Goal: Information Seeking & Learning: Learn about a topic

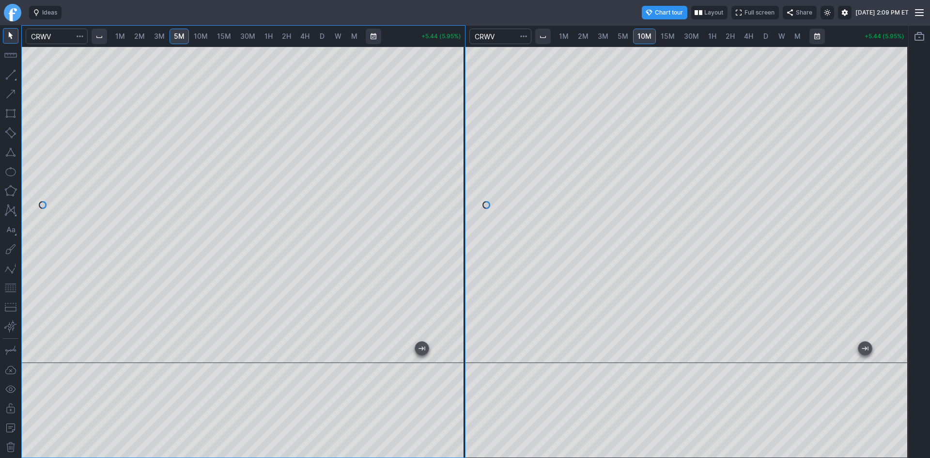
click at [2, 201] on div "1M 2M 3M 5M 10M 15M 30M 1H 2H 4H D W M +5.44 (5.95%) 1M 2M 3M 5M 10M 15M 30M 1H…" at bounding box center [454, 241] width 909 height 433
drag, startPoint x: 456, startPoint y: 245, endPoint x: 449, endPoint y: 269, distance: 25.2
click at [449, 269] on div at bounding box center [455, 202] width 20 height 292
click at [667, 35] on span "15M" at bounding box center [668, 36] width 14 height 8
click at [691, 35] on span "30M" at bounding box center [691, 36] width 15 height 8
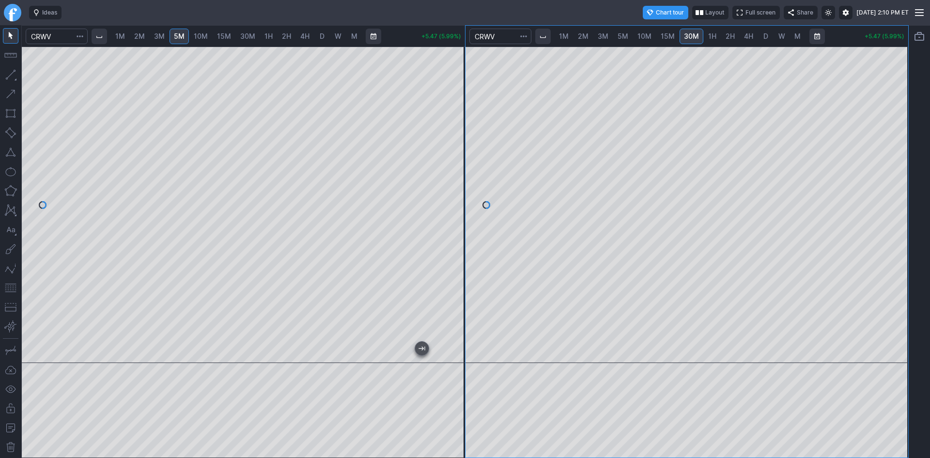
drag, startPoint x: 897, startPoint y: 206, endPoint x: 895, endPoint y: 128, distance: 77.6
click at [895, 126] on div at bounding box center [898, 202] width 20 height 292
drag, startPoint x: 899, startPoint y: 238, endPoint x: 895, endPoint y: 187, distance: 52.1
click at [895, 187] on div at bounding box center [898, 202] width 20 height 292
click at [644, 35] on span "10M" at bounding box center [645, 36] width 14 height 8
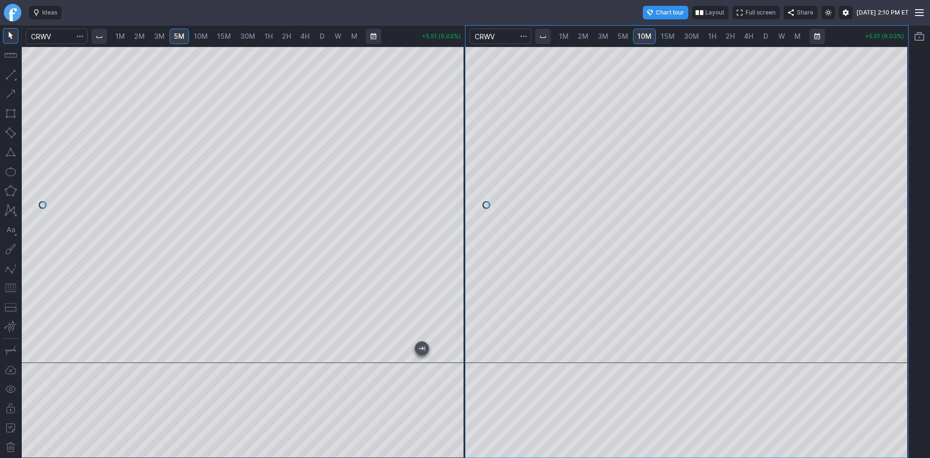
drag, startPoint x: 900, startPoint y: 158, endPoint x: 890, endPoint y: 205, distance: 48.5
click at [890, 205] on div at bounding box center [898, 202] width 20 height 292
click at [885, 261] on div at bounding box center [687, 205] width 443 height 316
drag, startPoint x: 903, startPoint y: 217, endPoint x: 892, endPoint y: 272, distance: 55.9
click at [892, 272] on div at bounding box center [898, 202] width 20 height 292
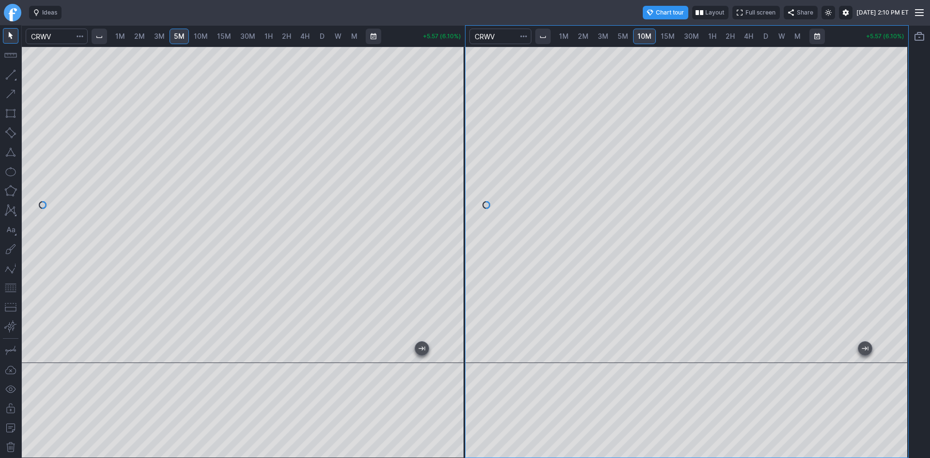
drag, startPoint x: 898, startPoint y: 208, endPoint x: 909, endPoint y: 161, distance: 48.2
click at [909, 157] on div "1M 2M 3M 5M 10M 15M 30M 1H 2H 4H D W M +5.57 (6.10%) 1M 2M 3M 5M 10M 15M 30M 1H…" at bounding box center [465, 241] width 930 height 433
drag, startPoint x: 897, startPoint y: 208, endPoint x: 891, endPoint y: 227, distance: 19.9
click at [891, 227] on div at bounding box center [898, 202] width 20 height 292
click at [764, 36] on span "D" at bounding box center [766, 36] width 5 height 8
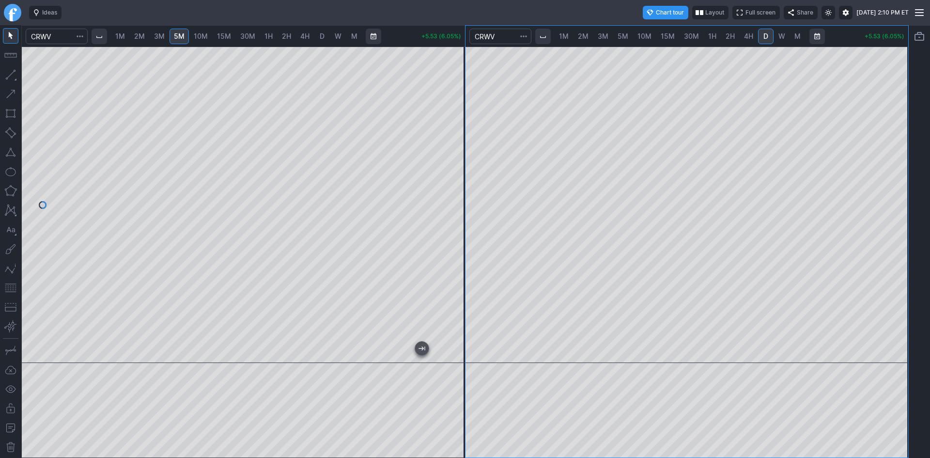
click at [726, 34] on span "2H" at bounding box center [730, 36] width 9 height 8
click at [713, 35] on span "1H" at bounding box center [712, 36] width 8 height 8
click at [731, 35] on span "2H" at bounding box center [730, 36] width 9 height 8
drag, startPoint x: 891, startPoint y: 251, endPoint x: 889, endPoint y: 185, distance: 66.4
click at [890, 185] on div at bounding box center [898, 202] width 20 height 292
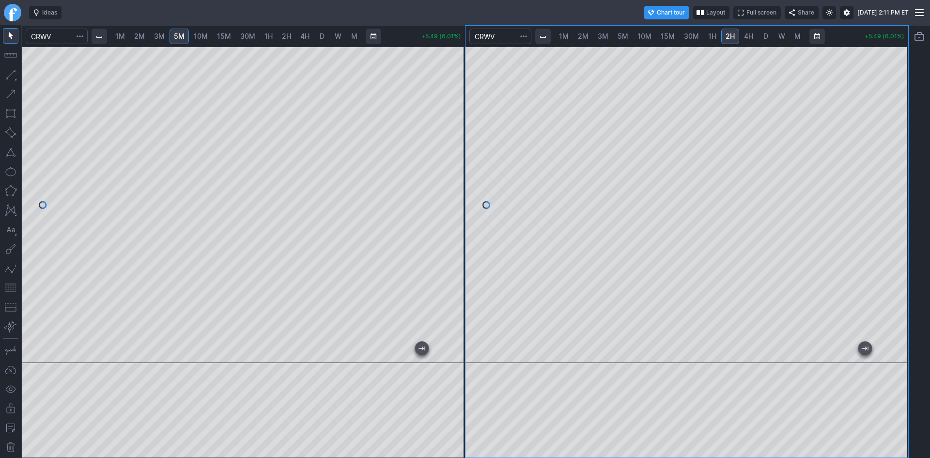
click at [689, 33] on span "30M" at bounding box center [691, 36] width 15 height 8
drag, startPoint x: 893, startPoint y: 237, endPoint x: 894, endPoint y: 171, distance: 66.4
click at [894, 171] on div at bounding box center [898, 202] width 20 height 292
drag, startPoint x: 901, startPoint y: 248, endPoint x: 894, endPoint y: 198, distance: 50.5
click at [894, 198] on div at bounding box center [898, 202] width 20 height 292
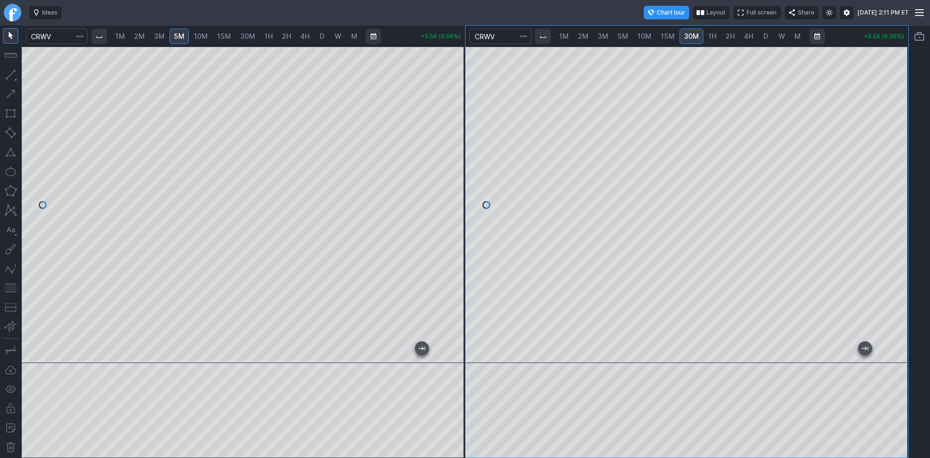
click at [662, 37] on span "15M" at bounding box center [668, 36] width 14 height 8
click at [645, 34] on span "10M" at bounding box center [645, 36] width 14 height 8
drag, startPoint x: 905, startPoint y: 184, endPoint x: 892, endPoint y: 205, distance: 25.7
click at [901, 202] on div at bounding box center [898, 202] width 20 height 292
click at [14, 291] on button "button" at bounding box center [11, 288] width 16 height 16
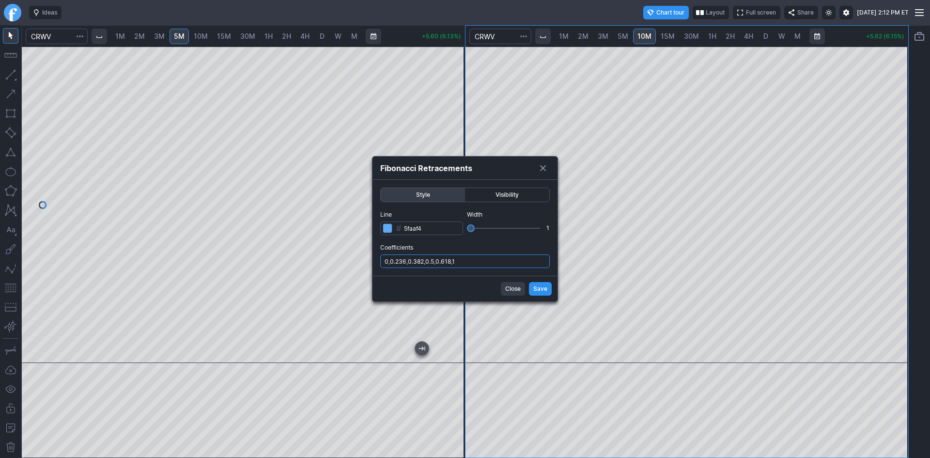
click at [496, 263] on input "0,0.236,0.382,0.5,0.618,1" at bounding box center [465, 261] width 170 height 14
type input "0,0.236,0.382,0.5,0.618,1,.786"
click at [546, 286] on span "Save" at bounding box center [541, 289] width 14 height 10
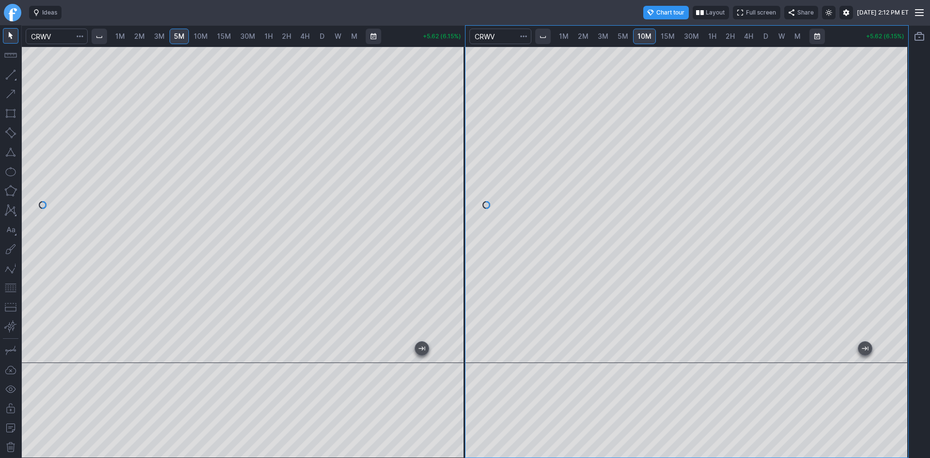
click at [160, 35] on span "3M" at bounding box center [159, 36] width 11 height 8
click at [174, 31] on link "5M" at bounding box center [179, 37] width 19 height 16
click at [181, 35] on span "5M" at bounding box center [179, 36] width 11 height 8
drag, startPoint x: 454, startPoint y: 131, endPoint x: 446, endPoint y: 173, distance: 43.3
click at [446, 173] on div at bounding box center [455, 202] width 20 height 292
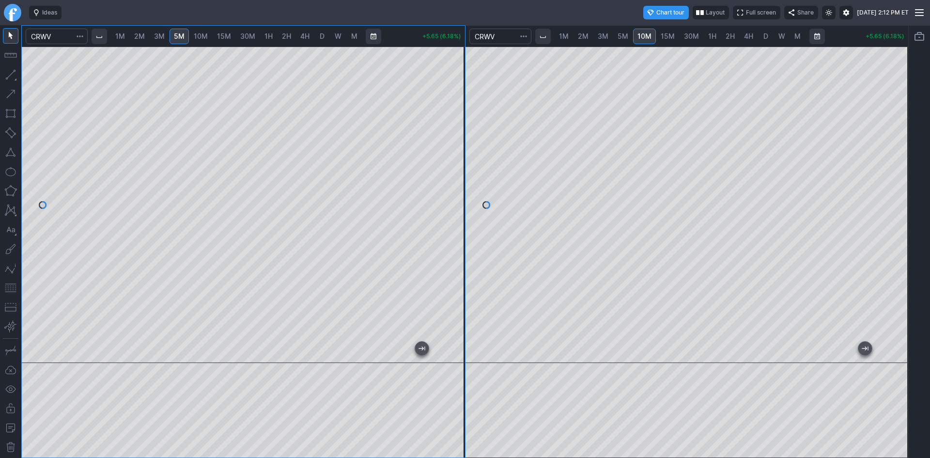
click at [8, 289] on button "button" at bounding box center [11, 288] width 16 height 16
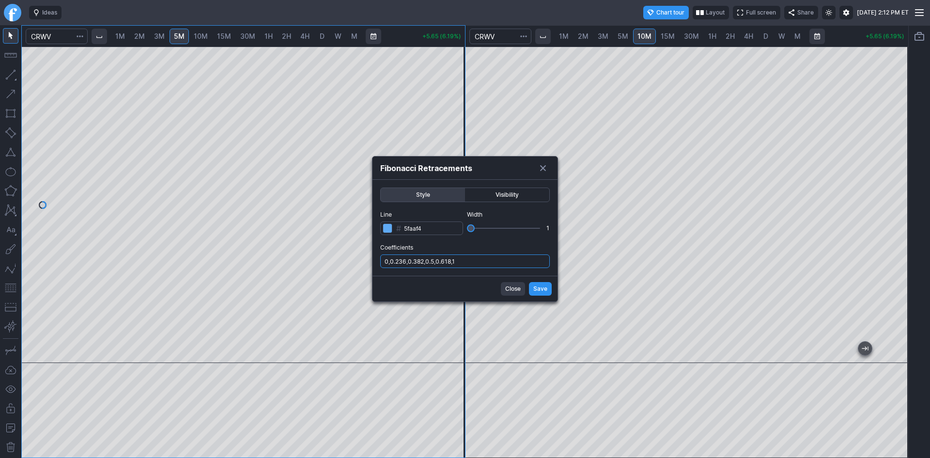
click at [467, 261] on input "0,0.236,0.382,0.5,0.618,1" at bounding box center [465, 261] width 170 height 14
type input "0,0.236,0.382,0.5,0.618,1,.786"
click at [539, 289] on span "Save" at bounding box center [541, 289] width 14 height 10
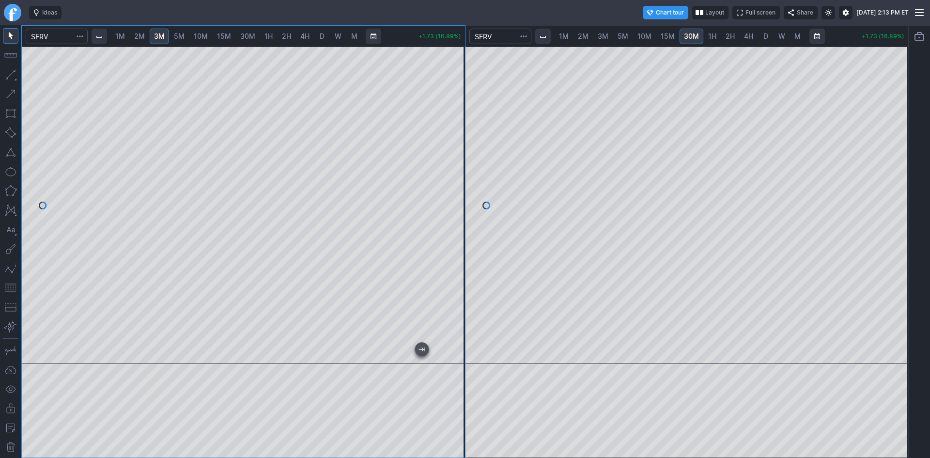
click at [409, 117] on div at bounding box center [243, 205] width 443 height 317
drag, startPoint x: 459, startPoint y: 116, endPoint x: 458, endPoint y: 109, distance: 6.8
click at [460, 110] on div at bounding box center [455, 202] width 20 height 293
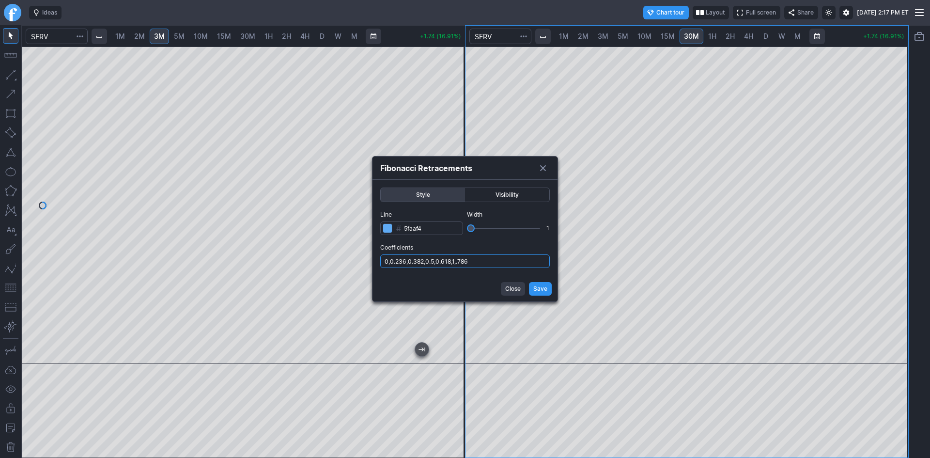
click at [505, 255] on input "0,0.236,0.382,0.5,0.618,1,.786" at bounding box center [465, 261] width 170 height 14
type input "0,0.236,0.382,0.5,0.618,1,.786,1.236"
click at [545, 288] on span "Save" at bounding box center [541, 289] width 14 height 10
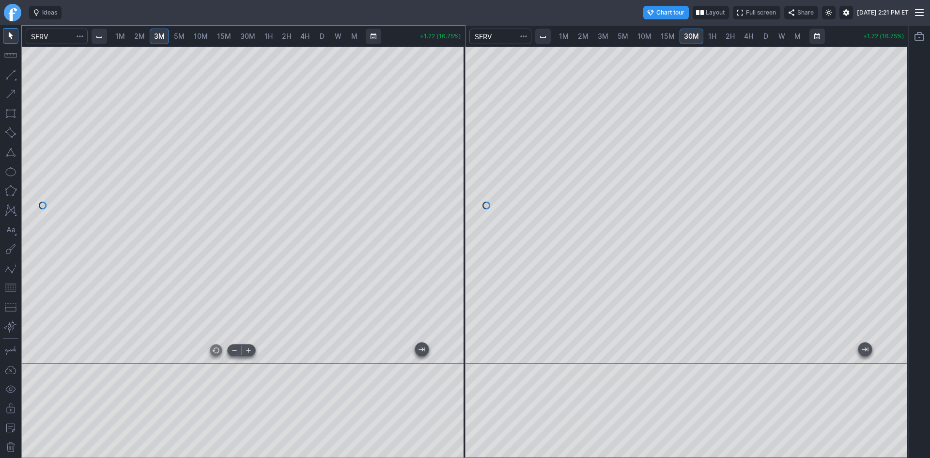
click at [312, 359] on div at bounding box center [243, 205] width 443 height 317
drag, startPoint x: 456, startPoint y: 148, endPoint x: 464, endPoint y: 112, distance: 36.7
click at [464, 112] on div at bounding box center [455, 202] width 20 height 293
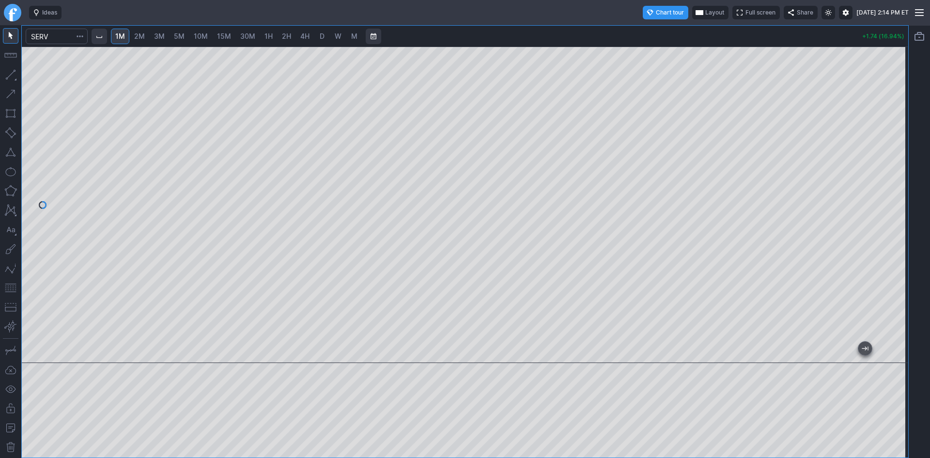
drag, startPoint x: 898, startPoint y: 123, endPoint x: 898, endPoint y: 115, distance: 7.8
click at [898, 115] on div at bounding box center [898, 202] width 20 height 292
click at [890, 106] on div at bounding box center [465, 205] width 887 height 316
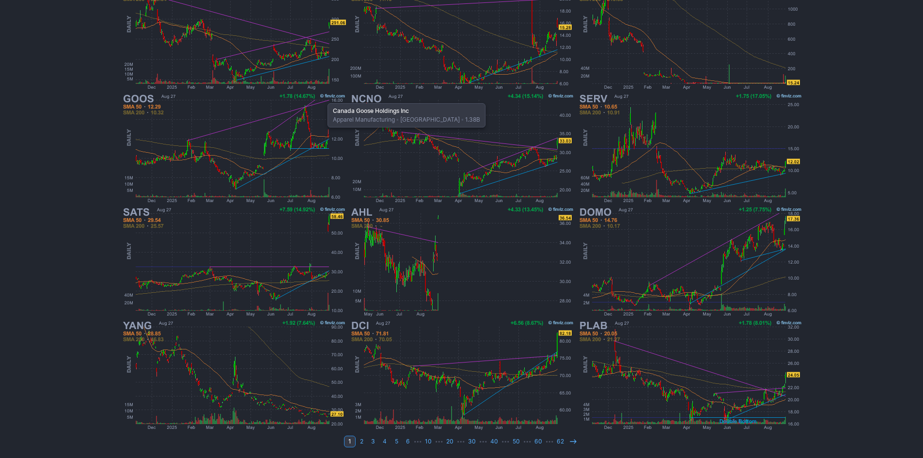
scroll to position [199, 0]
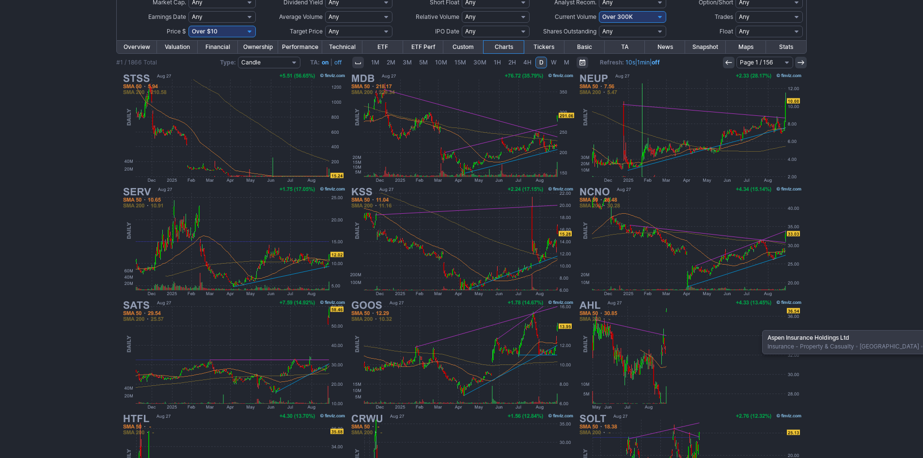
scroll to position [102, 0]
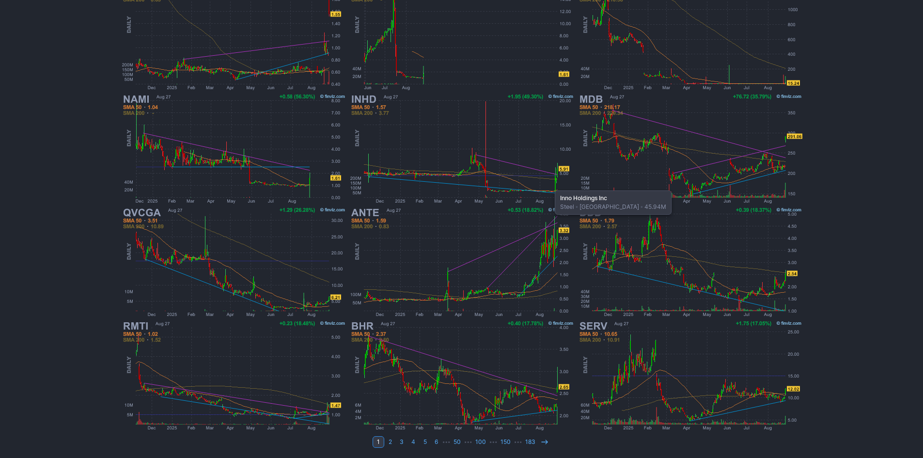
scroll to position [199, 0]
click at [541, 439] on icon at bounding box center [545, 442] width 8 height 8
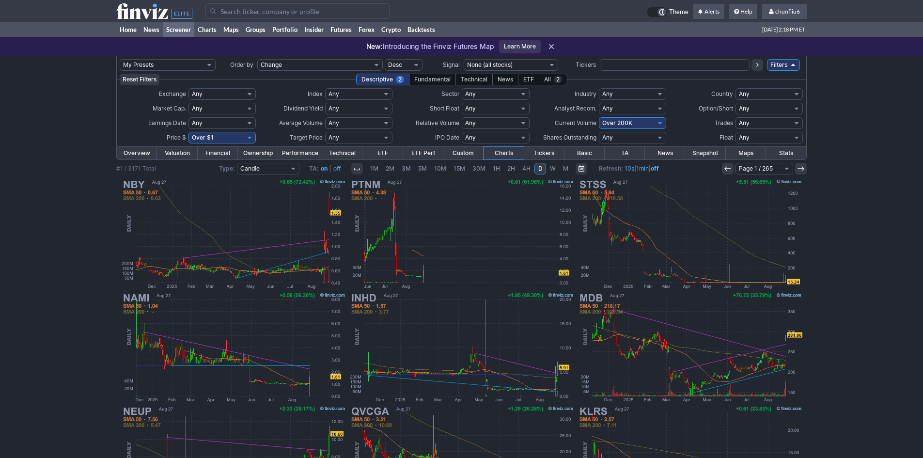
click at [255, 12] on input "Search" at bounding box center [297, 11] width 184 height 16
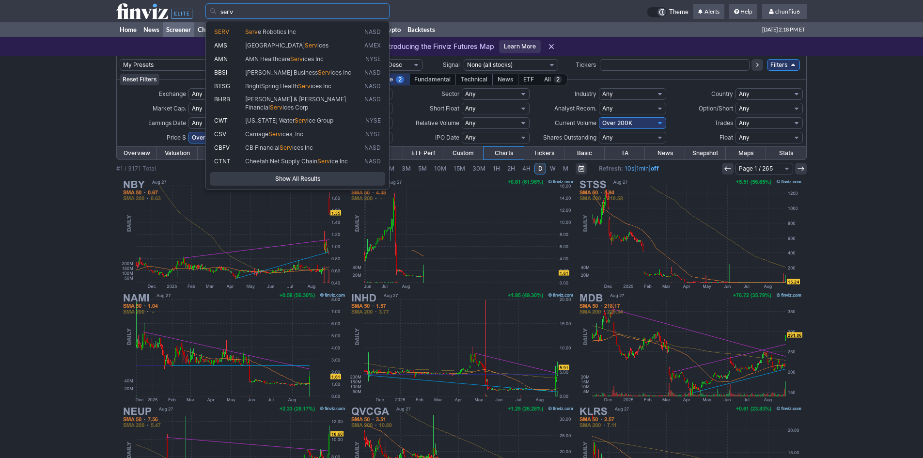
type input "serv"
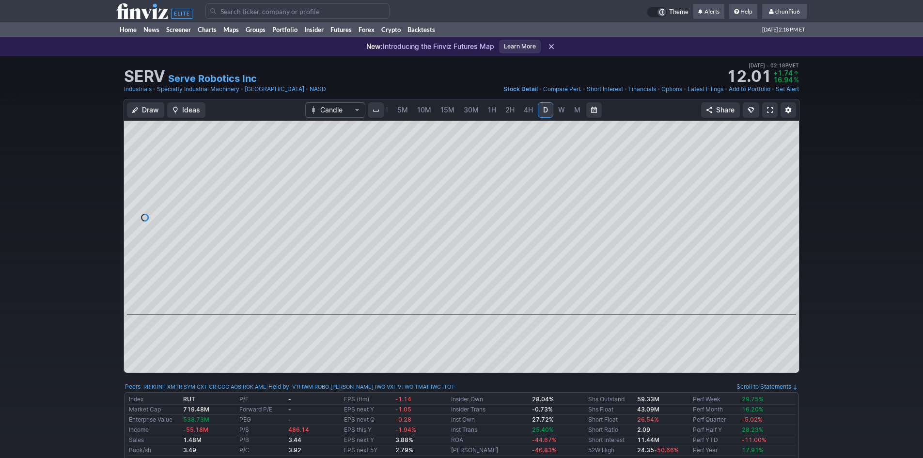
click at [769, 111] on span at bounding box center [770, 110] width 6 height 8
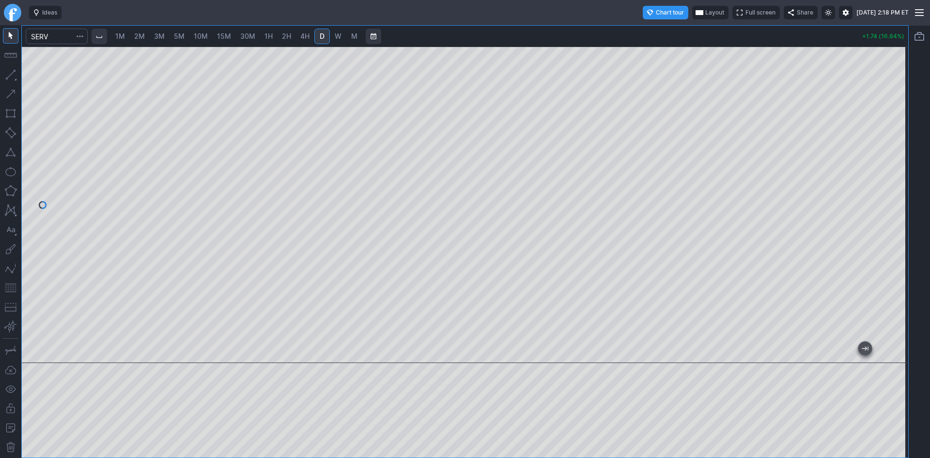
drag, startPoint x: 902, startPoint y: 233, endPoint x: 888, endPoint y: 171, distance: 63.6
click at [888, 171] on div at bounding box center [898, 202] width 20 height 292
click at [292, 37] on link "2H" at bounding box center [287, 37] width 18 height 16
drag, startPoint x: 901, startPoint y: 79, endPoint x: 892, endPoint y: 115, distance: 37.8
click at [892, 115] on div at bounding box center [898, 202] width 20 height 292
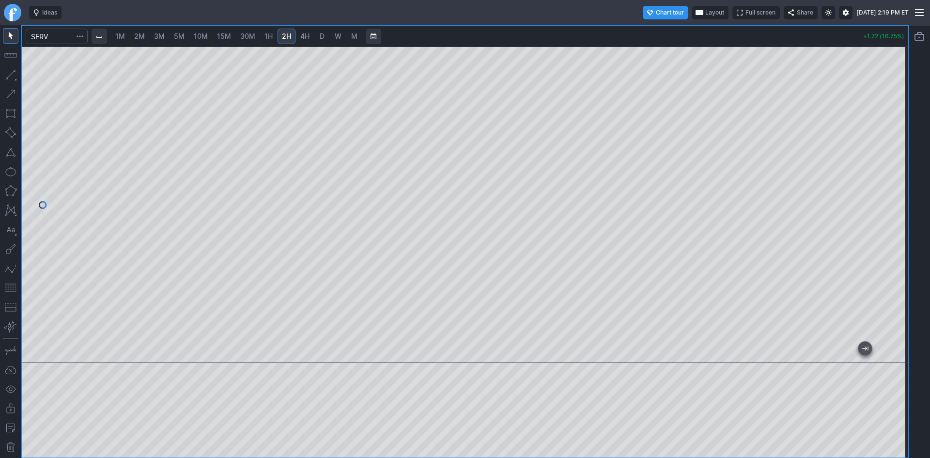
click at [11, 286] on button "button" at bounding box center [11, 288] width 16 height 16
click at [321, 34] on span "D" at bounding box center [322, 36] width 5 height 8
click at [864, 106] on div at bounding box center [465, 205] width 887 height 316
drag, startPoint x: 900, startPoint y: 216, endPoint x: 899, endPoint y: 160, distance: 55.3
click at [899, 160] on div at bounding box center [898, 202] width 20 height 292
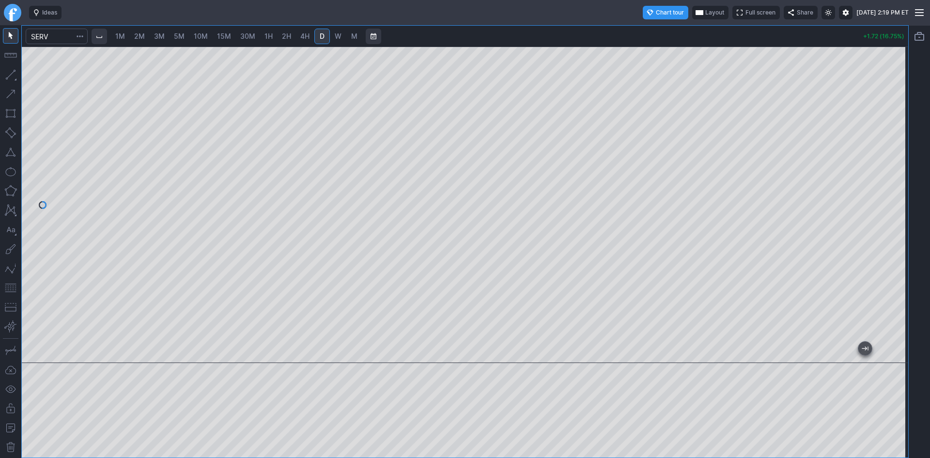
drag, startPoint x: 10, startPoint y: 290, endPoint x: 21, endPoint y: 288, distance: 11.4
click at [11, 288] on button "button" at bounding box center [11, 288] width 16 height 16
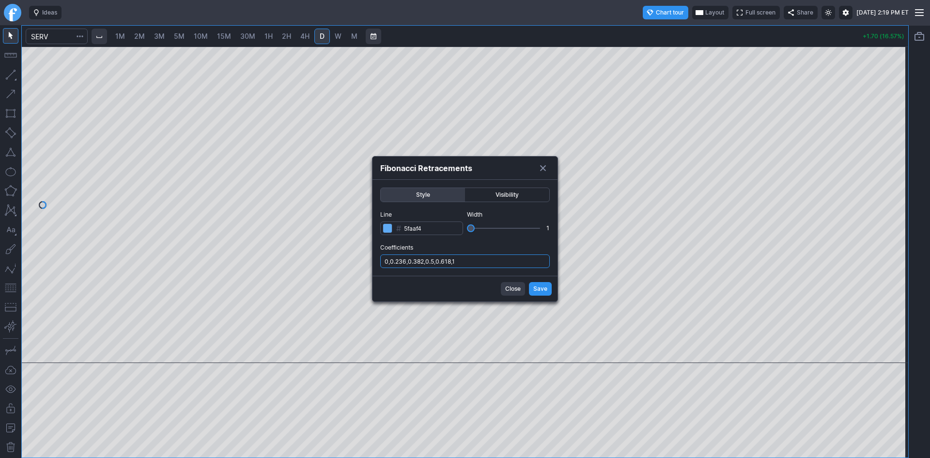
click at [527, 258] on input "0,0.236,0.382,0.5,0.618,1" at bounding box center [465, 261] width 170 height 14
type input "0,0.236,0.382,0.5,0.618,1,.786"
click at [540, 288] on span "Save" at bounding box center [541, 289] width 14 height 10
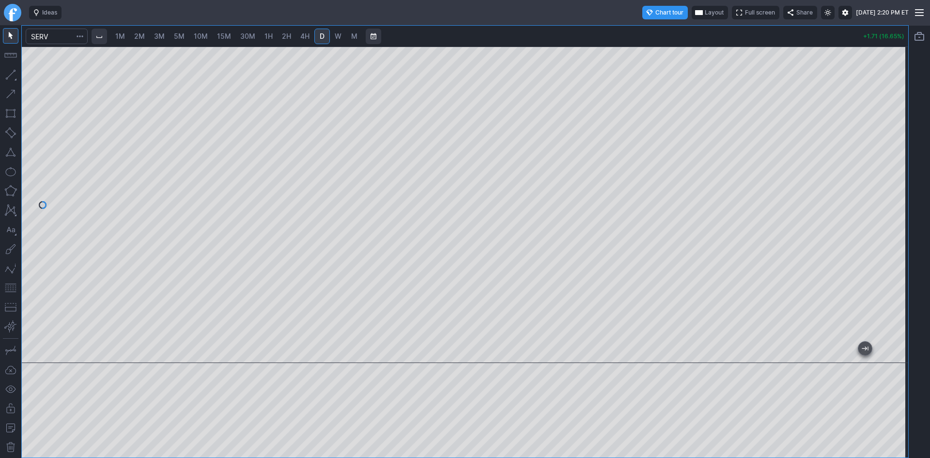
drag, startPoint x: 895, startPoint y: 116, endPoint x: 897, endPoint y: 163, distance: 47.5
click at [897, 163] on div at bounding box center [898, 202] width 20 height 292
drag, startPoint x: 903, startPoint y: 164, endPoint x: 900, endPoint y: 173, distance: 9.2
click at [900, 173] on div at bounding box center [898, 202] width 20 height 292
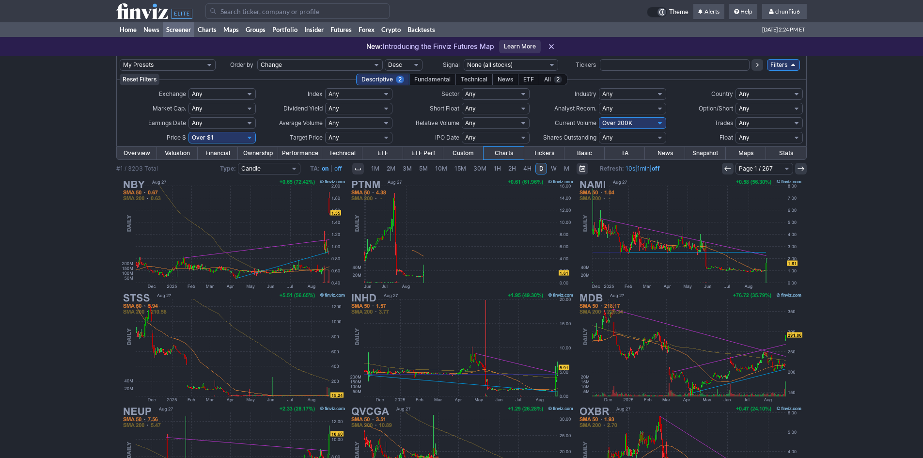
click at [258, 10] on input "Search" at bounding box center [297, 11] width 184 height 16
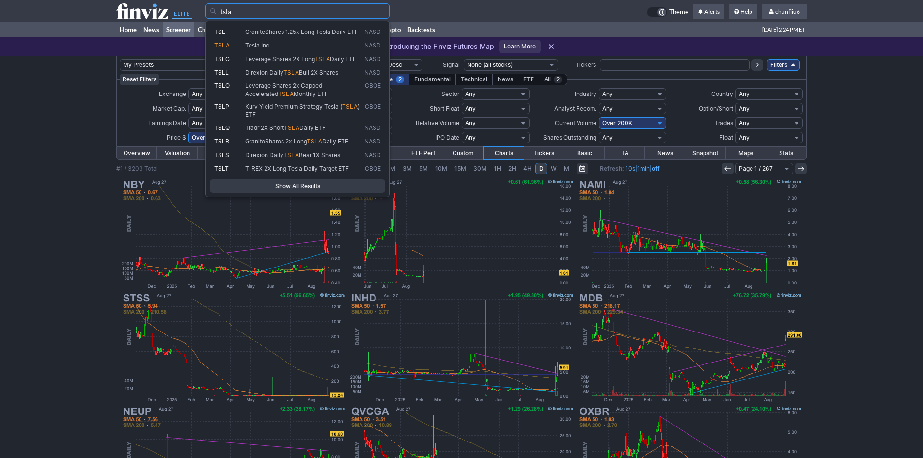
type input "tsla"
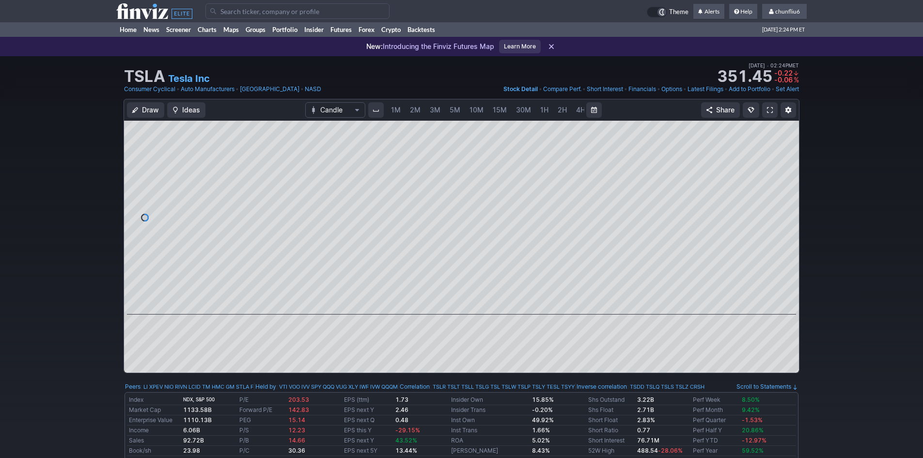
scroll to position [0, 52]
drag, startPoint x: 785, startPoint y: 224, endPoint x: 785, endPoint y: 185, distance: 39.3
click at [785, 185] on div at bounding box center [789, 215] width 20 height 170
click at [767, 106] on span at bounding box center [770, 110] width 6 height 8
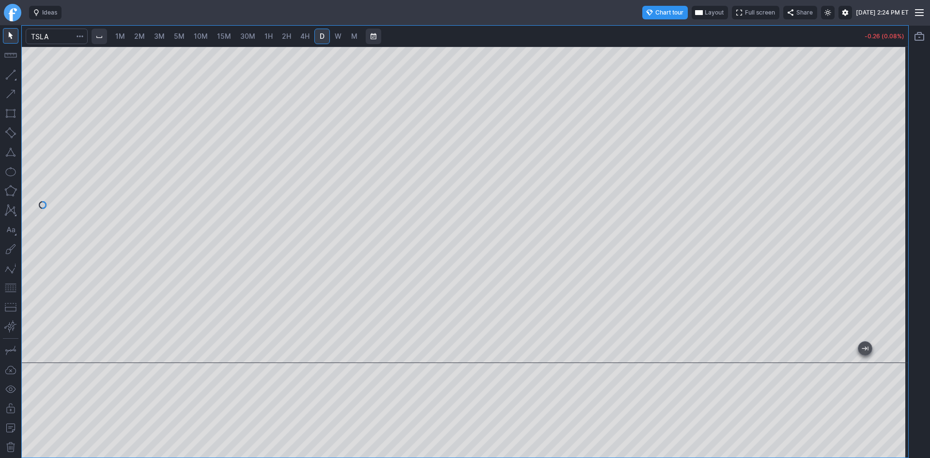
click at [289, 36] on span "2H" at bounding box center [286, 36] width 9 height 8
drag, startPoint x: 901, startPoint y: 202, endPoint x: 893, endPoint y: 245, distance: 43.5
click at [893, 245] on div at bounding box center [898, 202] width 20 height 292
drag, startPoint x: 889, startPoint y: 172, endPoint x: 890, endPoint y: 224, distance: 52.3
click at [892, 223] on div at bounding box center [898, 202] width 20 height 292
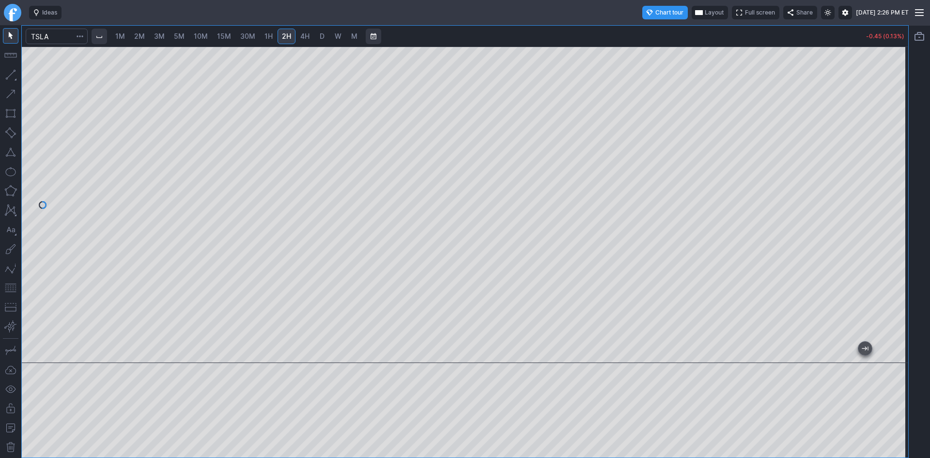
click at [268, 32] on span "1H" at bounding box center [269, 36] width 8 height 8
drag, startPoint x: 895, startPoint y: 175, endPoint x: 892, endPoint y: 208, distance: 33.1
click at [892, 208] on div at bounding box center [898, 202] width 20 height 292
click at [64, 33] on input "Search" at bounding box center [57, 37] width 62 height 16
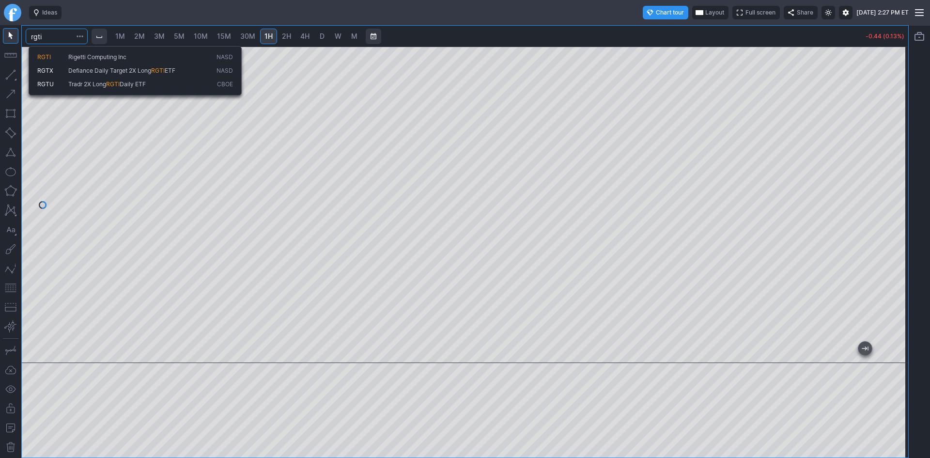
type input "rgti"
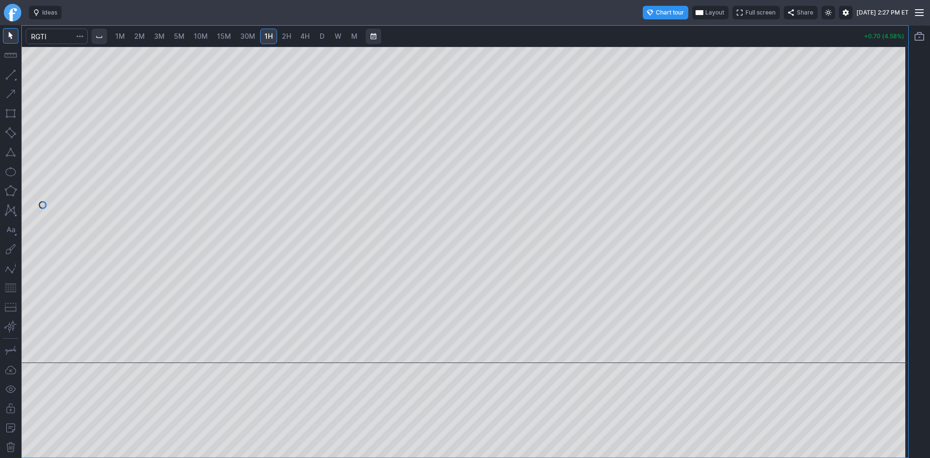
click at [145, 38] on span "2M" at bounding box center [139, 36] width 11 height 8
click at [245, 36] on span "30M" at bounding box center [247, 36] width 15 height 8
